Goal: Find specific page/section: Find specific page/section

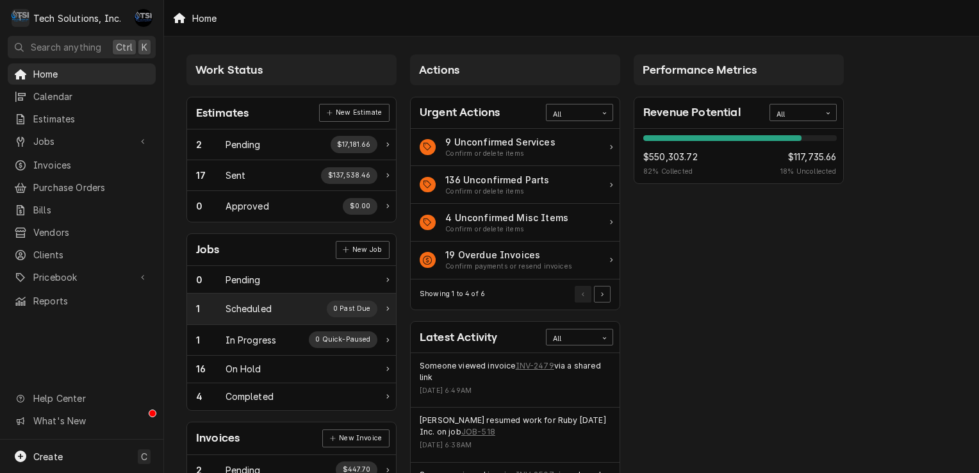
click at [246, 314] on div "1 Scheduled 0 Past Due" at bounding box center [286, 308] width 181 height 17
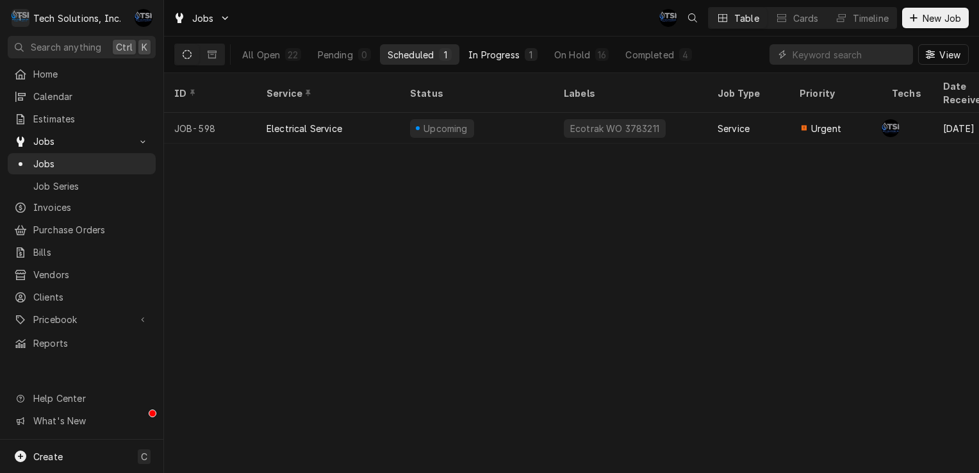
click at [482, 52] on div "In Progress" at bounding box center [493, 54] width 51 height 13
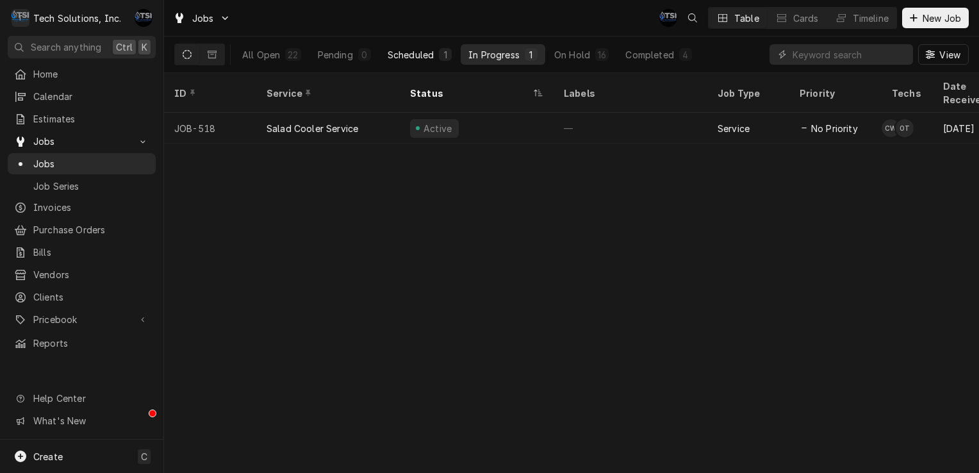
click at [437, 50] on button "Scheduled 1" at bounding box center [419, 54] width 79 height 20
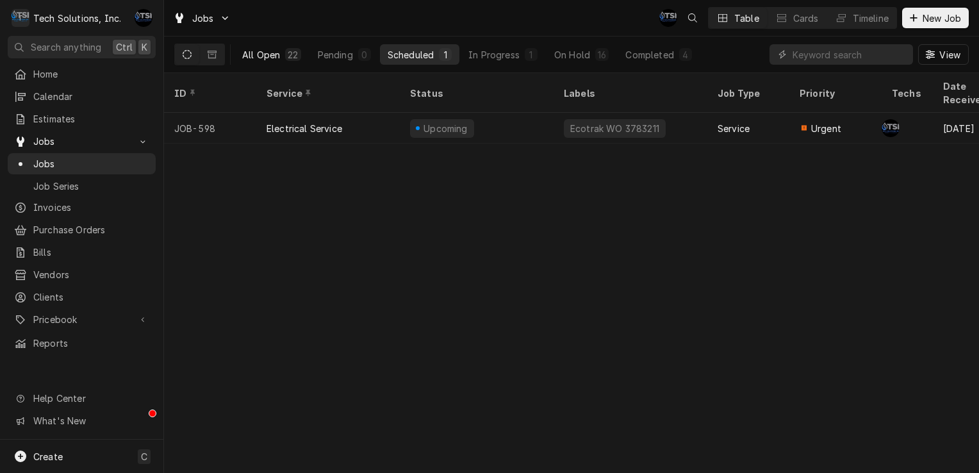
click at [292, 49] on div "22" at bounding box center [293, 54] width 10 height 13
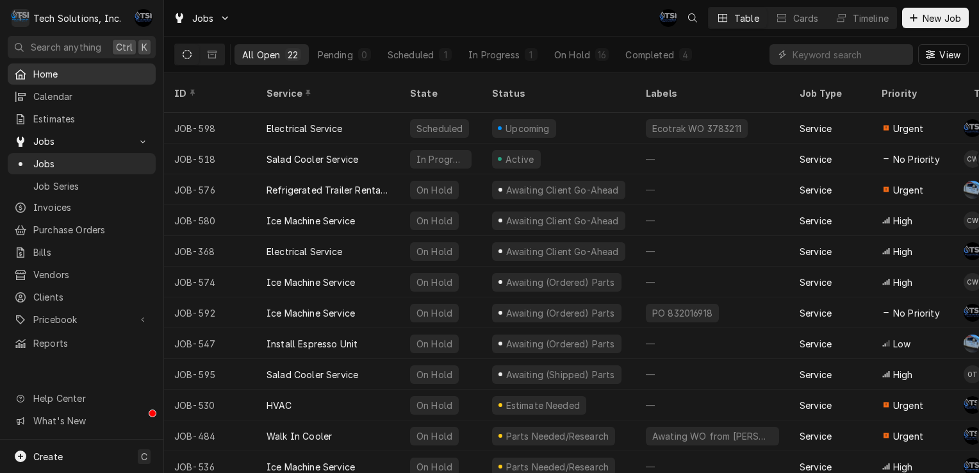
click at [88, 77] on span "Home" at bounding box center [91, 73] width 116 height 13
